Goal: Find specific page/section: Find specific page/section

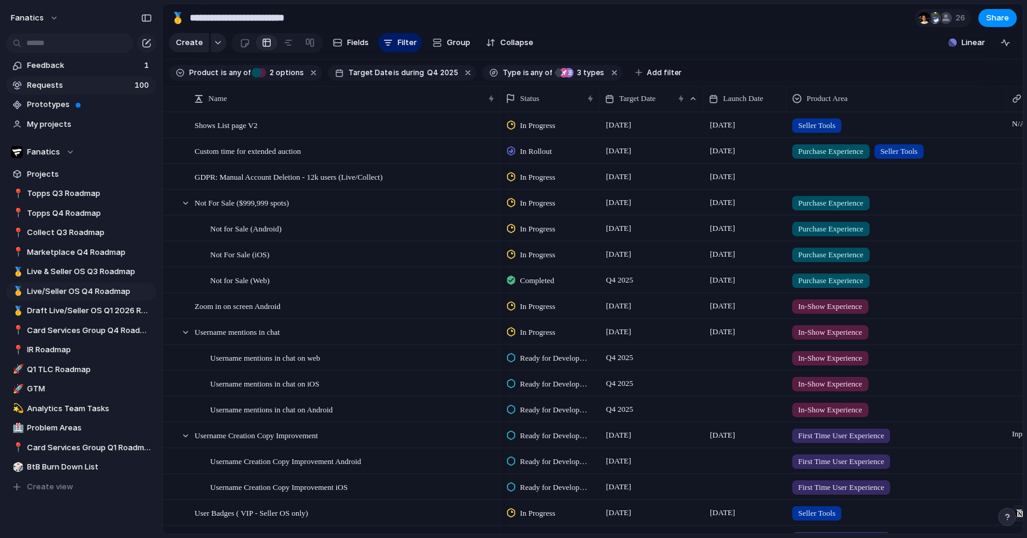
scroll to position [0, 5]
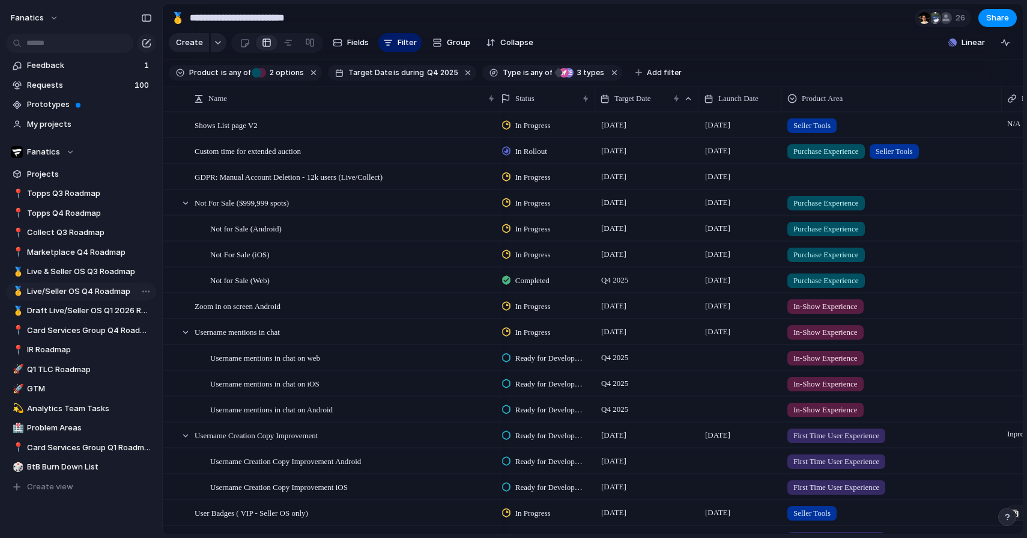
click at [98, 287] on span "Live/Seller OS Q4 Roadmap" at bounding box center [89, 291] width 125 height 12
